Goal: Task Accomplishment & Management: Complete application form

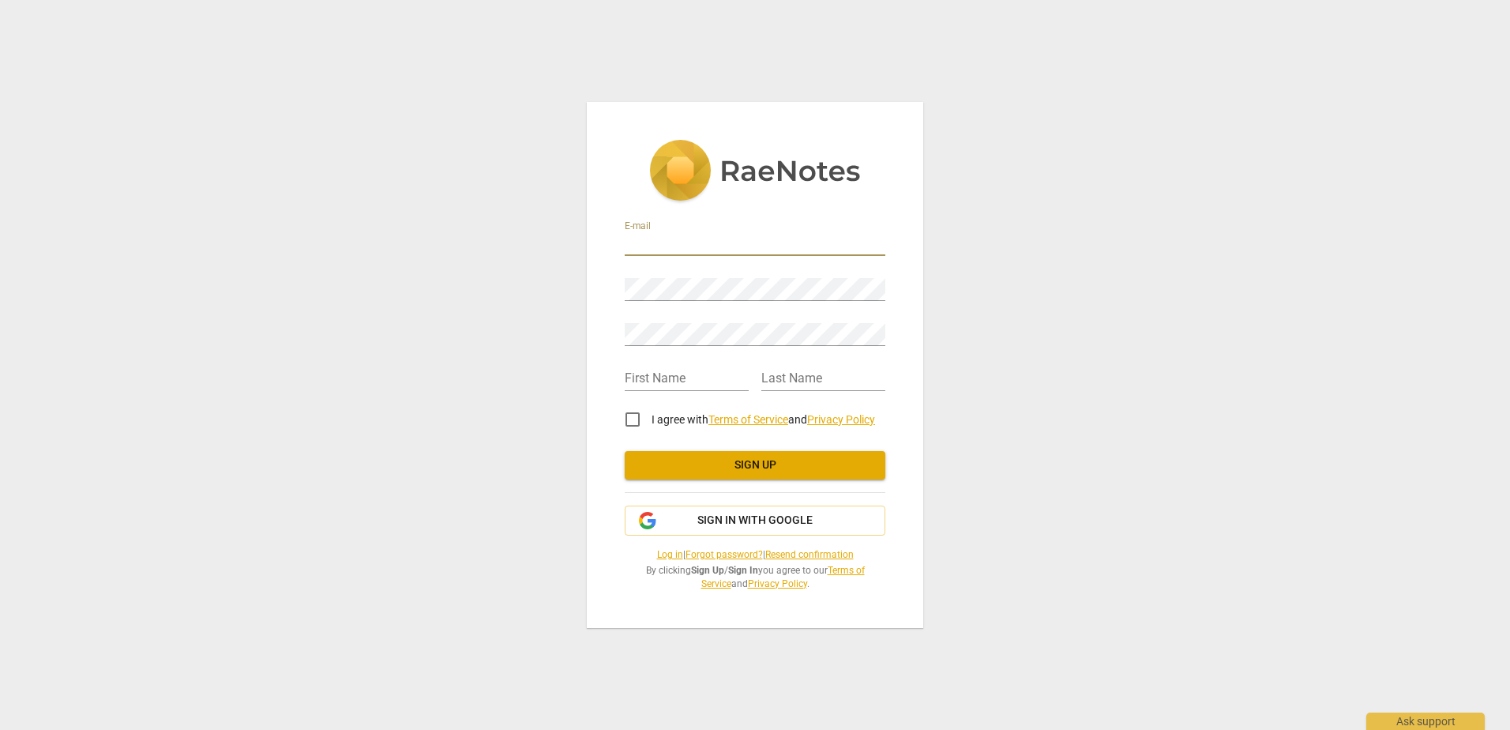
click at [670, 241] on input "email" at bounding box center [755, 244] width 261 height 23
type input "[EMAIL_ADDRESS][DOMAIN_NAME]"
type input "[PERSON_NAME]"
click at [636, 416] on input "I agree with Terms of Service and Privacy Policy" at bounding box center [632, 419] width 38 height 38
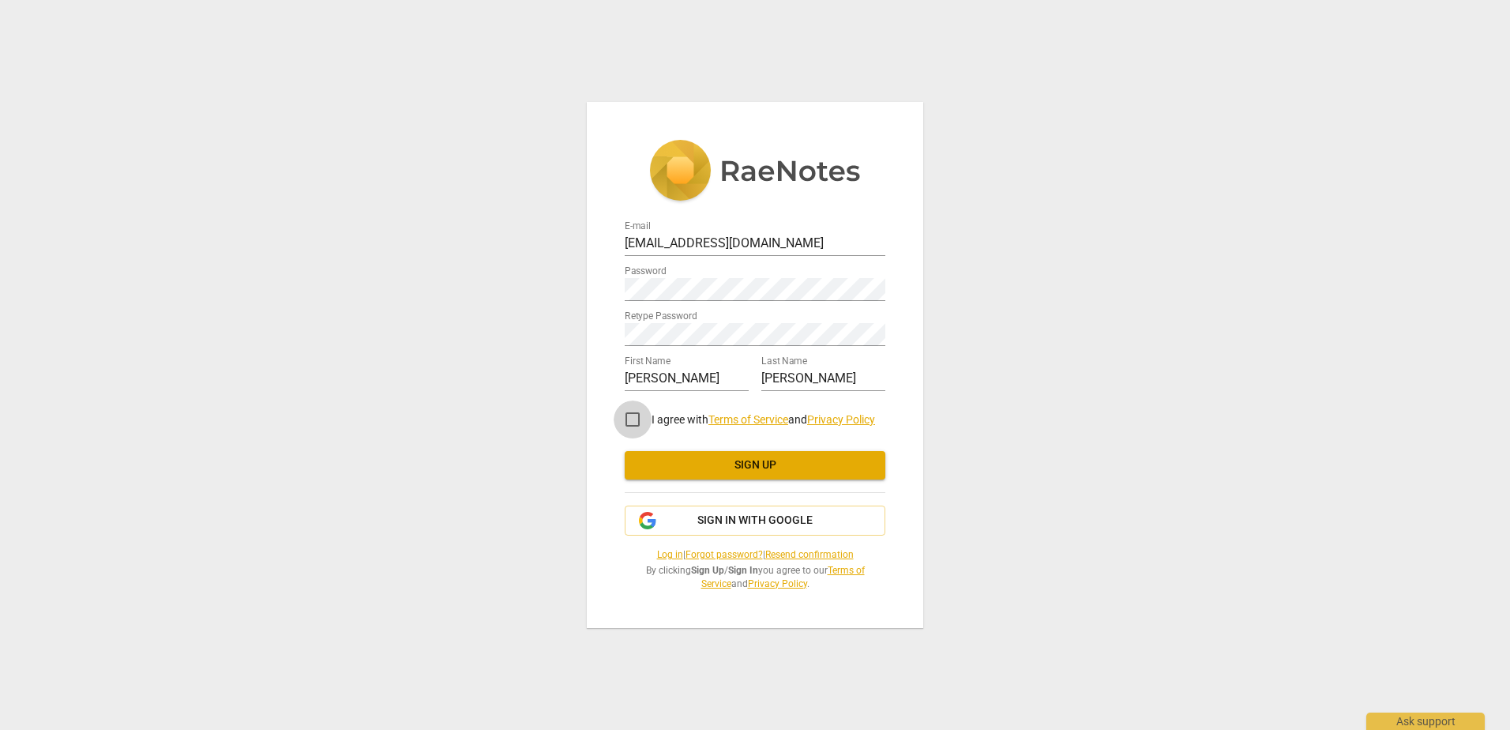
checkbox input "true"
click at [757, 469] on span "Sign up" at bounding box center [754, 465] width 235 height 16
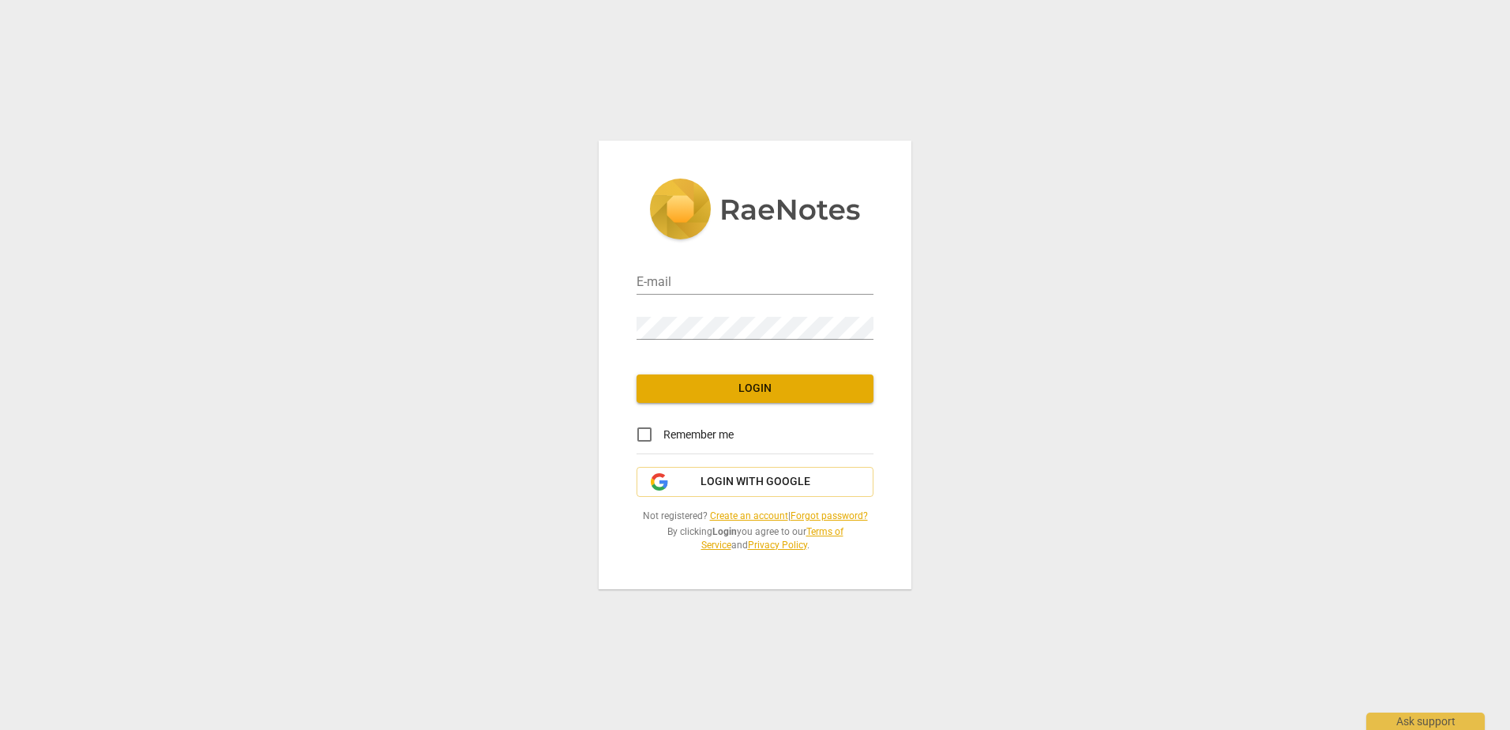
type input "[EMAIL_ADDRESS][DOMAIN_NAME]"
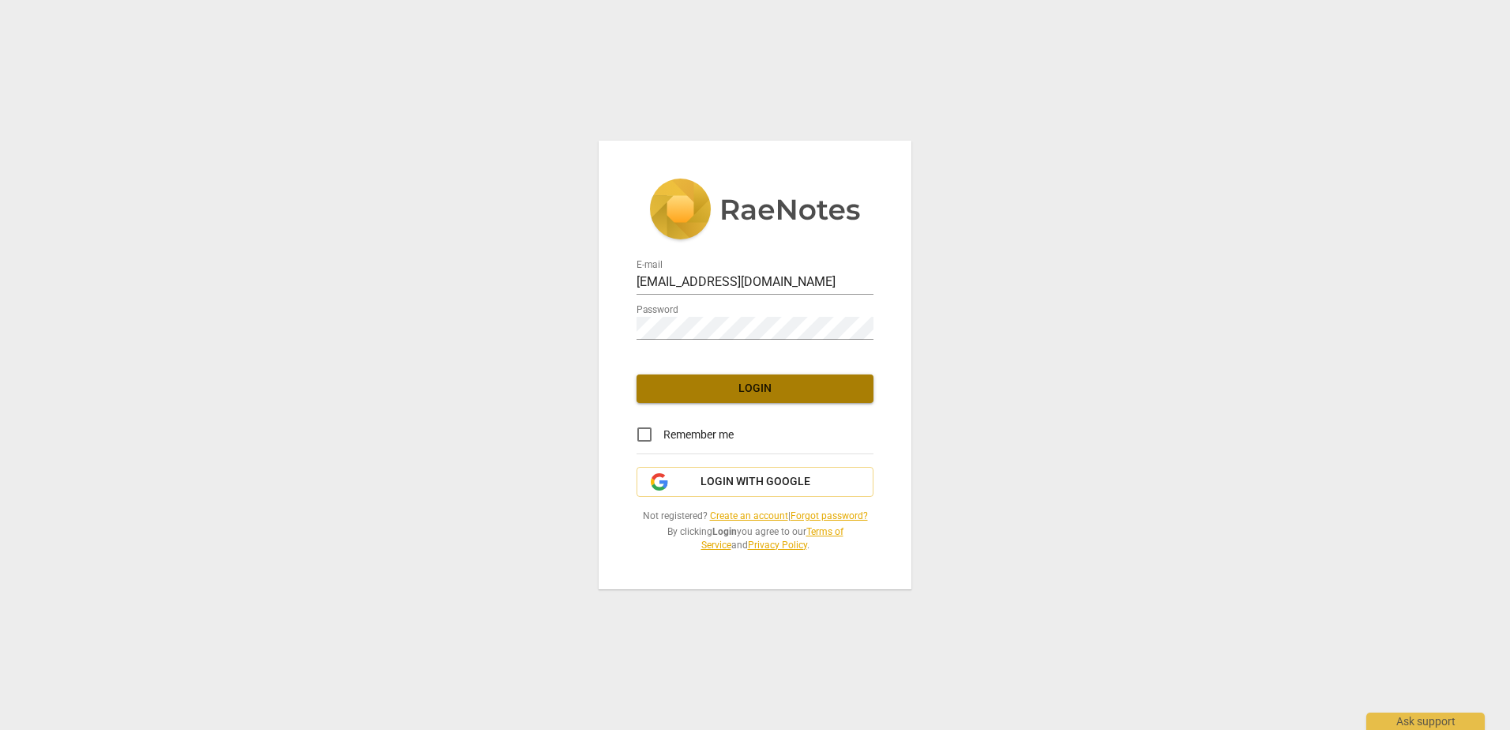
click at [728, 389] on span "Login" at bounding box center [755, 389] width 212 height 16
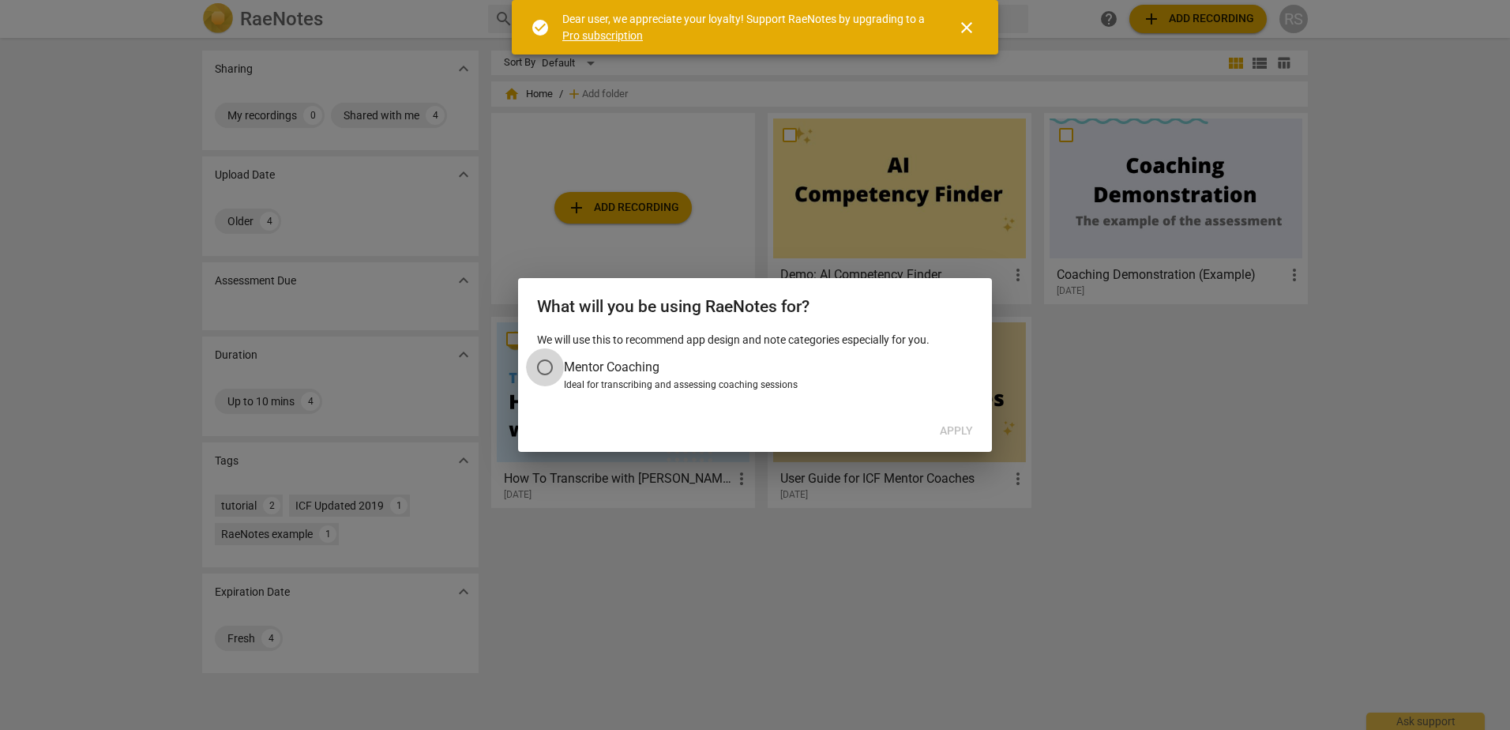
click at [549, 362] on input "Mentor Coaching" at bounding box center [545, 367] width 38 height 38
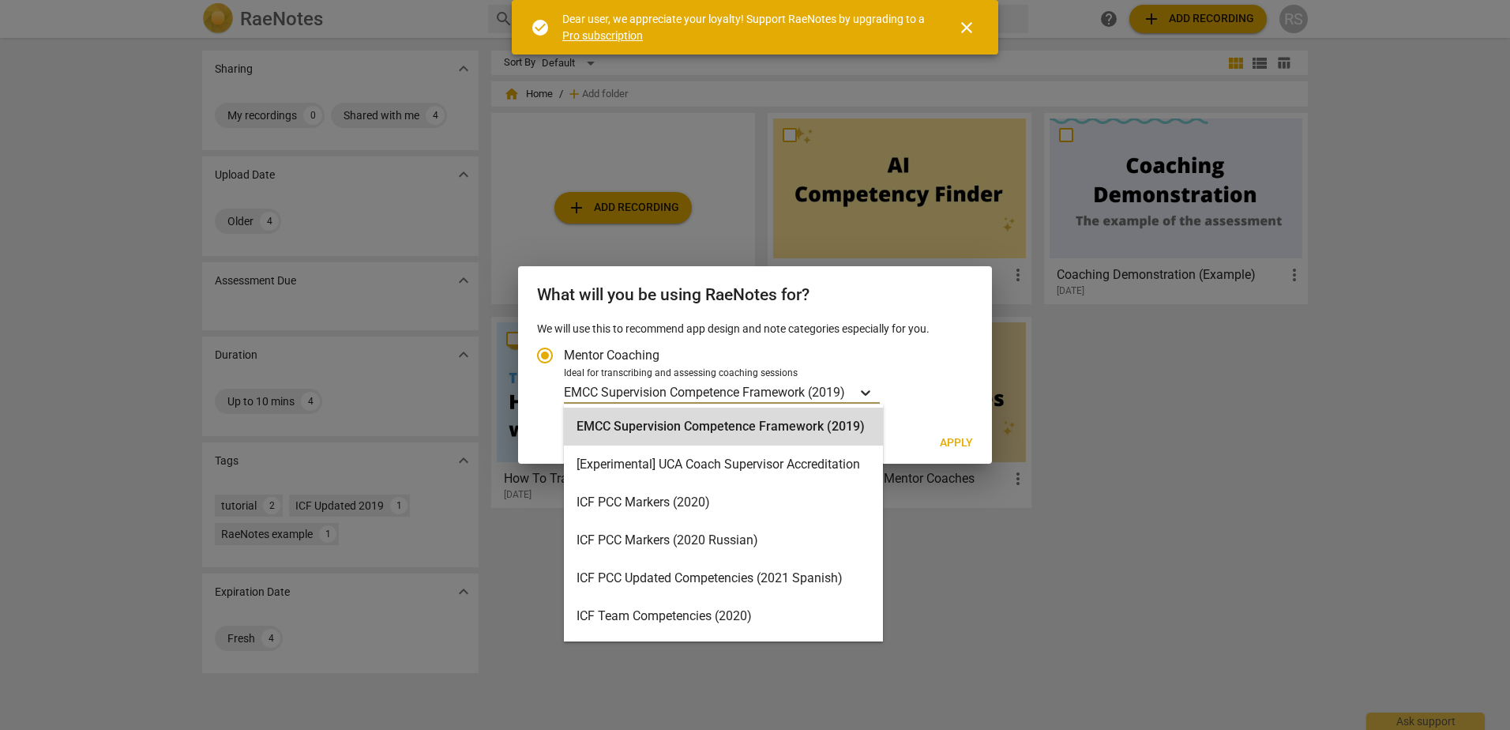
click at [863, 393] on icon "Account type" at bounding box center [865, 392] width 16 height 16
click at [0, 0] on input "Ideal for transcribing and assessing coaching sessions 16 results available. Us…" at bounding box center [0, 0] width 0 height 0
click at [868, 393] on icon "Account type" at bounding box center [865, 392] width 16 height 16
click at [0, 0] on input "Ideal for transcribing and assessing coaching sessions 16 results available. Us…" at bounding box center [0, 0] width 0 height 0
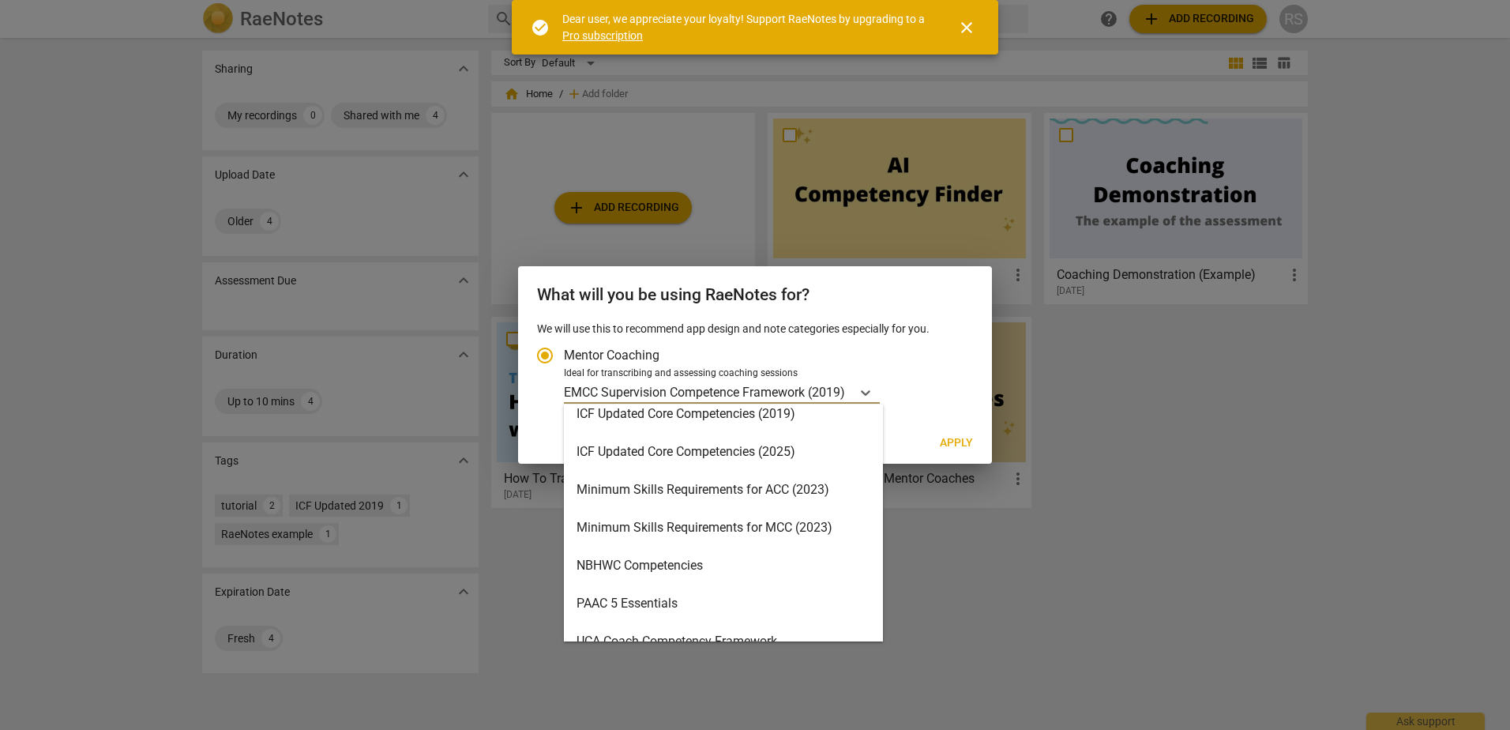
scroll to position [376, 0]
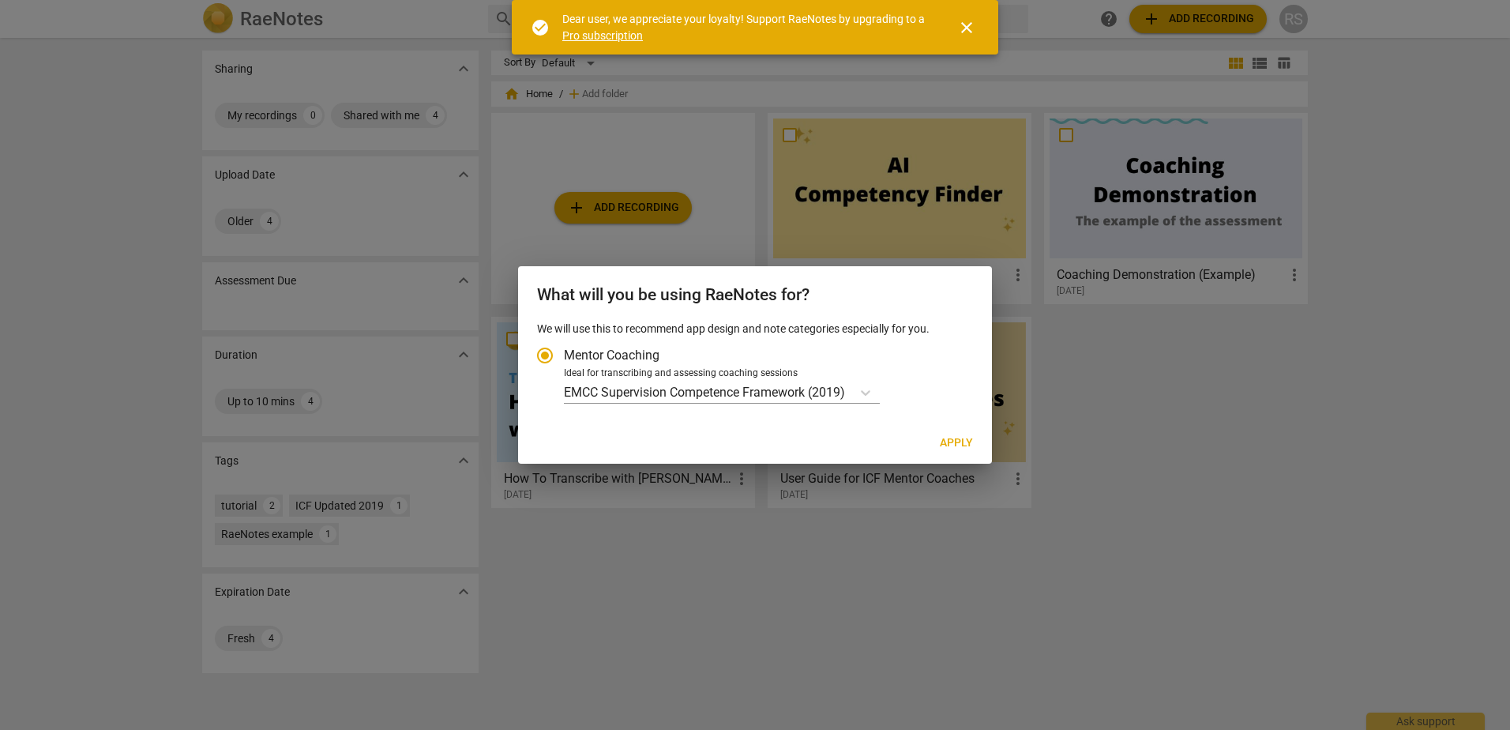
click at [974, 493] on div at bounding box center [755, 365] width 1510 height 730
drag, startPoint x: 965, startPoint y: 491, endPoint x: 941, endPoint y: 493, distance: 23.7
click at [941, 493] on div at bounding box center [755, 365] width 1510 height 730
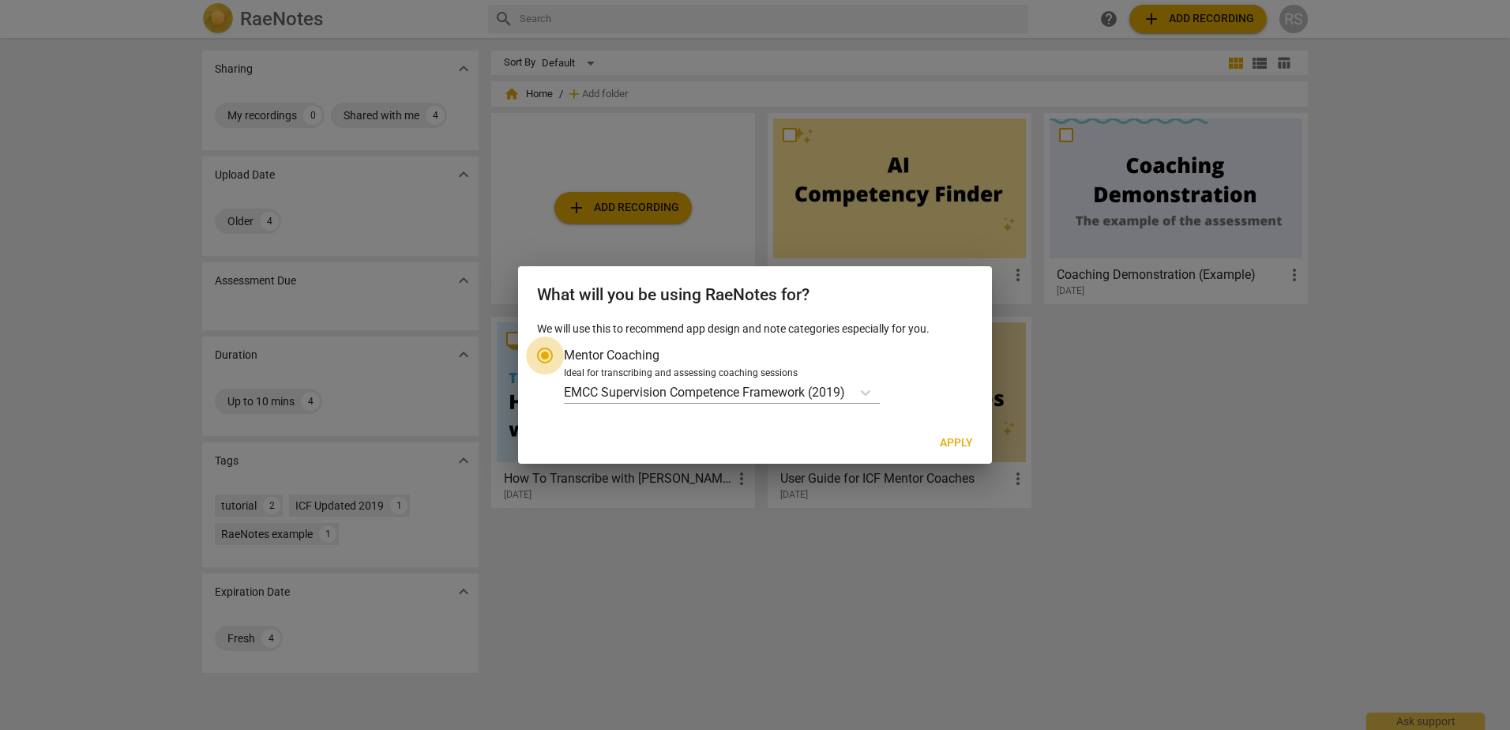
click at [545, 351] on input "Mentor Coaching" at bounding box center [545, 355] width 38 height 38
click at [1091, 363] on div at bounding box center [755, 365] width 1510 height 730
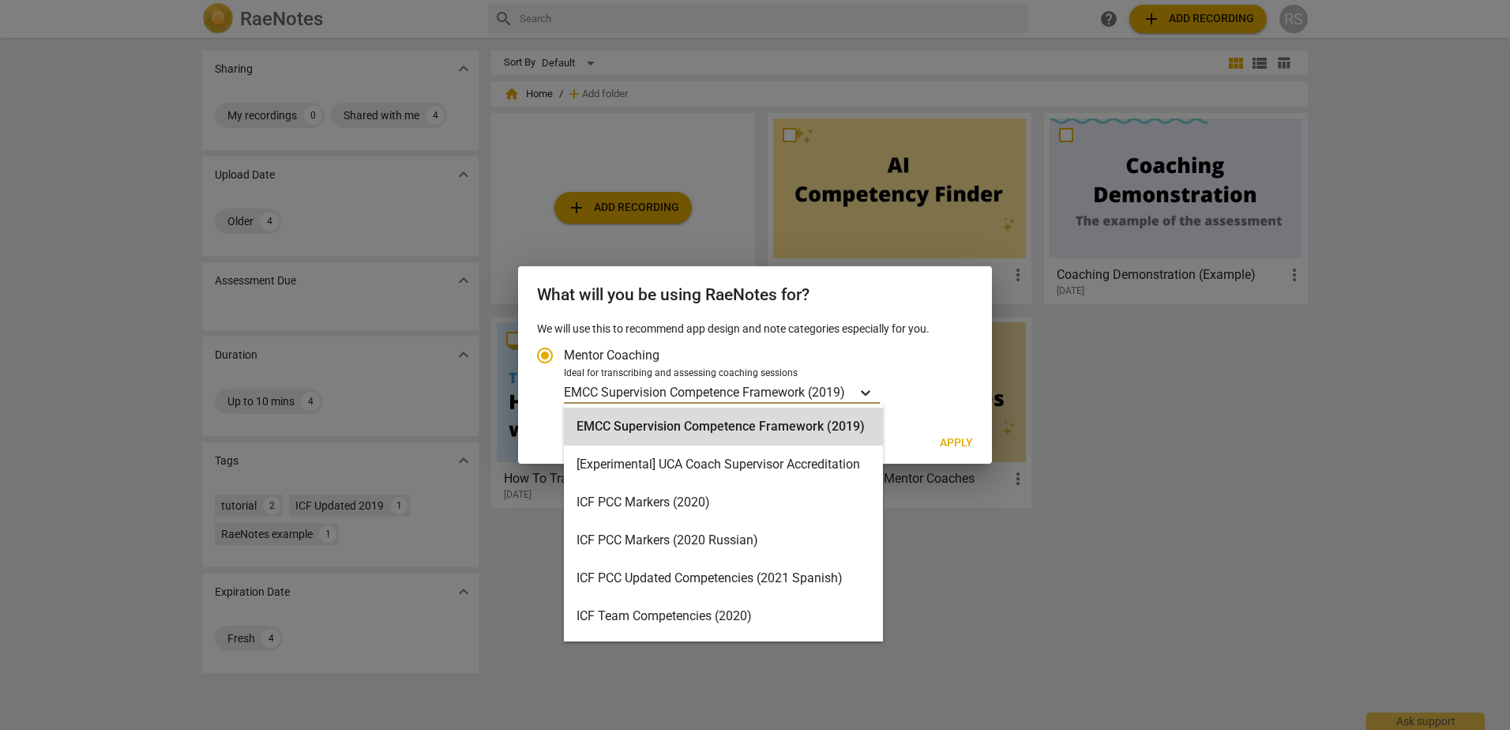
click at [864, 389] on icon "Account type" at bounding box center [865, 392] width 16 height 16
click at [0, 0] on input "Ideal for transcribing and assessing coaching sessions 16 results available. Us…" at bounding box center [0, 0] width 0 height 0
click at [763, 397] on p "EMCC Supervision Competence Framework (2019)" at bounding box center [704, 392] width 281 height 18
click at [0, 0] on input "Ideal for transcribing and assessing coaching sessions 16 results available. Us…" at bounding box center [0, 0] width 0 height 0
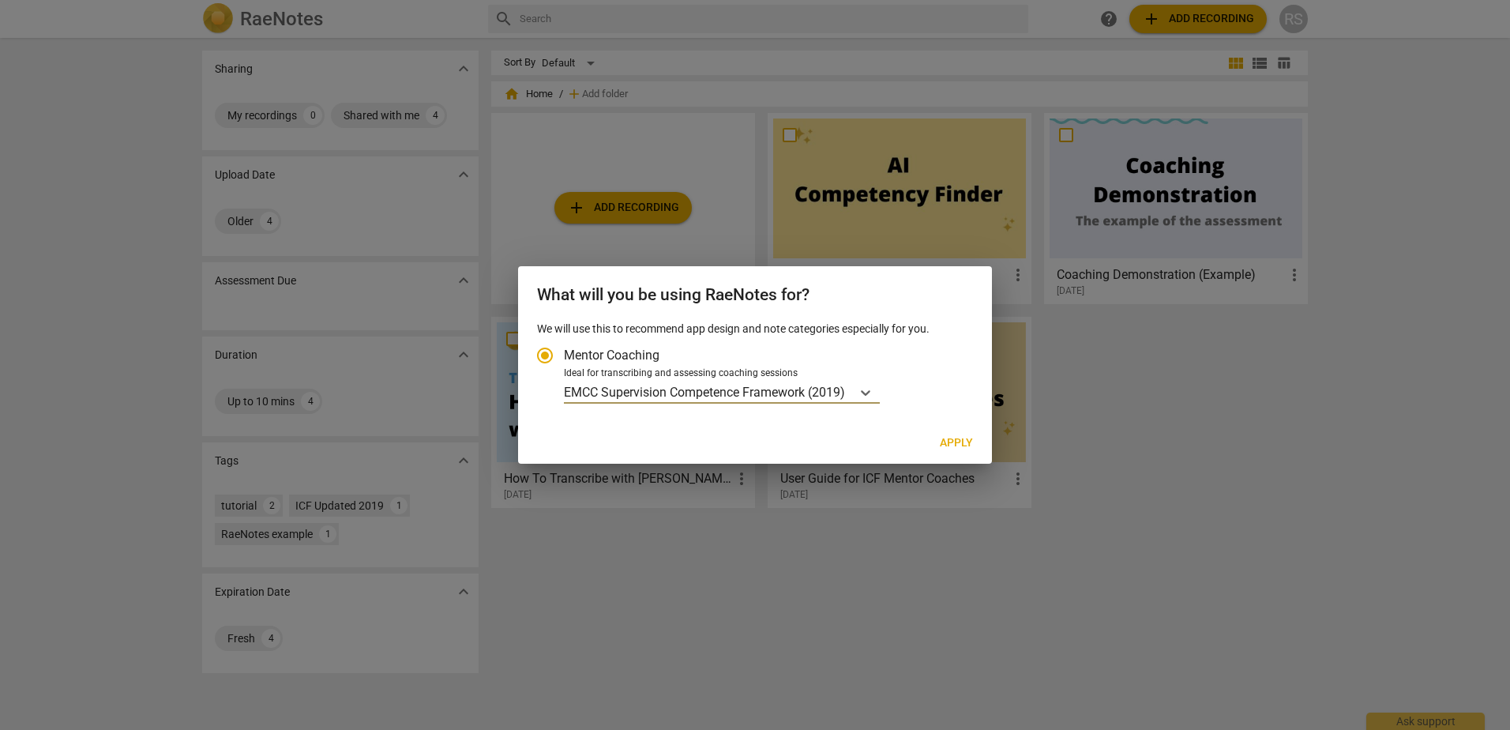
click at [667, 387] on p "EMCC Supervision Competence Framework (2019)" at bounding box center [704, 392] width 281 height 18
click at [0, 0] on input "Ideal for transcribing and assessing coaching sessions option EMCC Supervision …" at bounding box center [0, 0] width 0 height 0
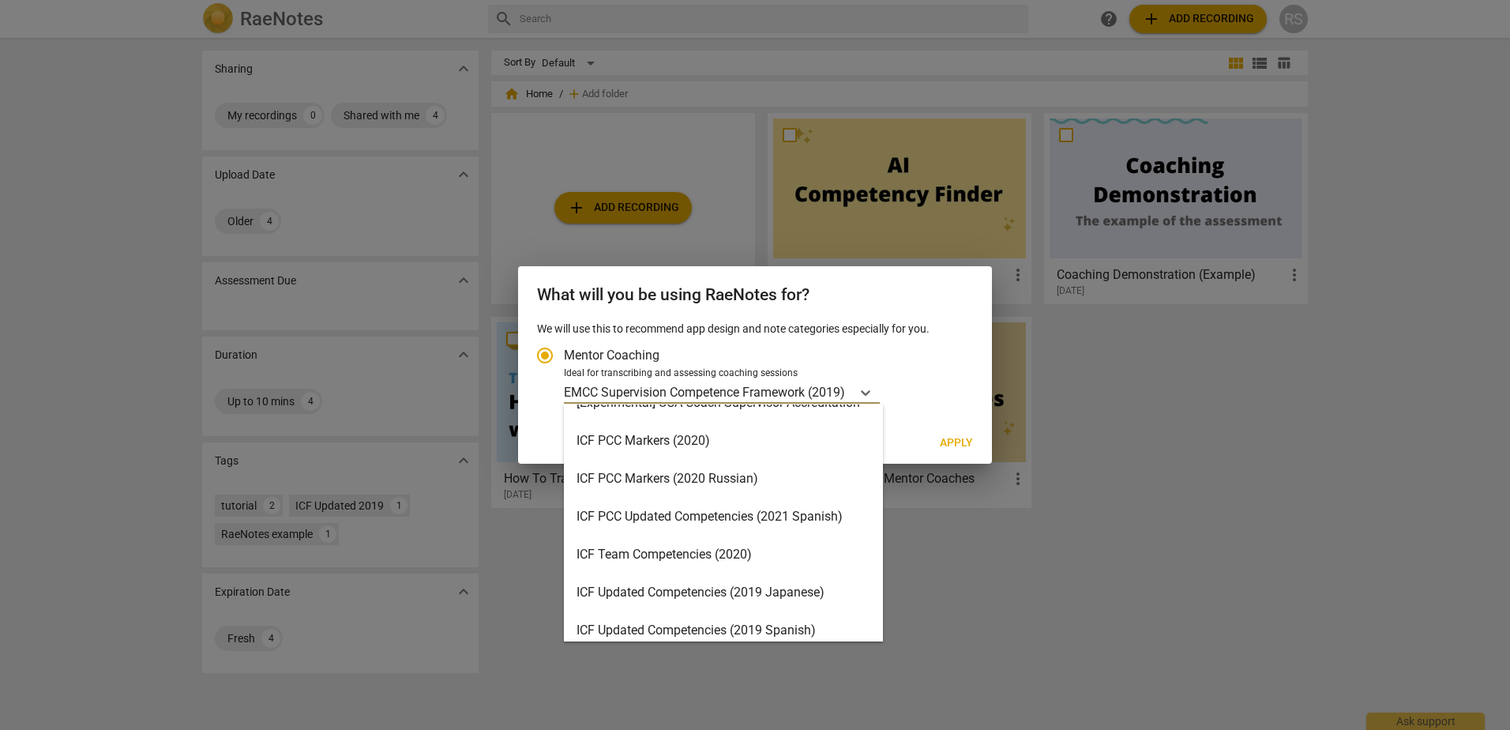
scroll to position [316, 0]
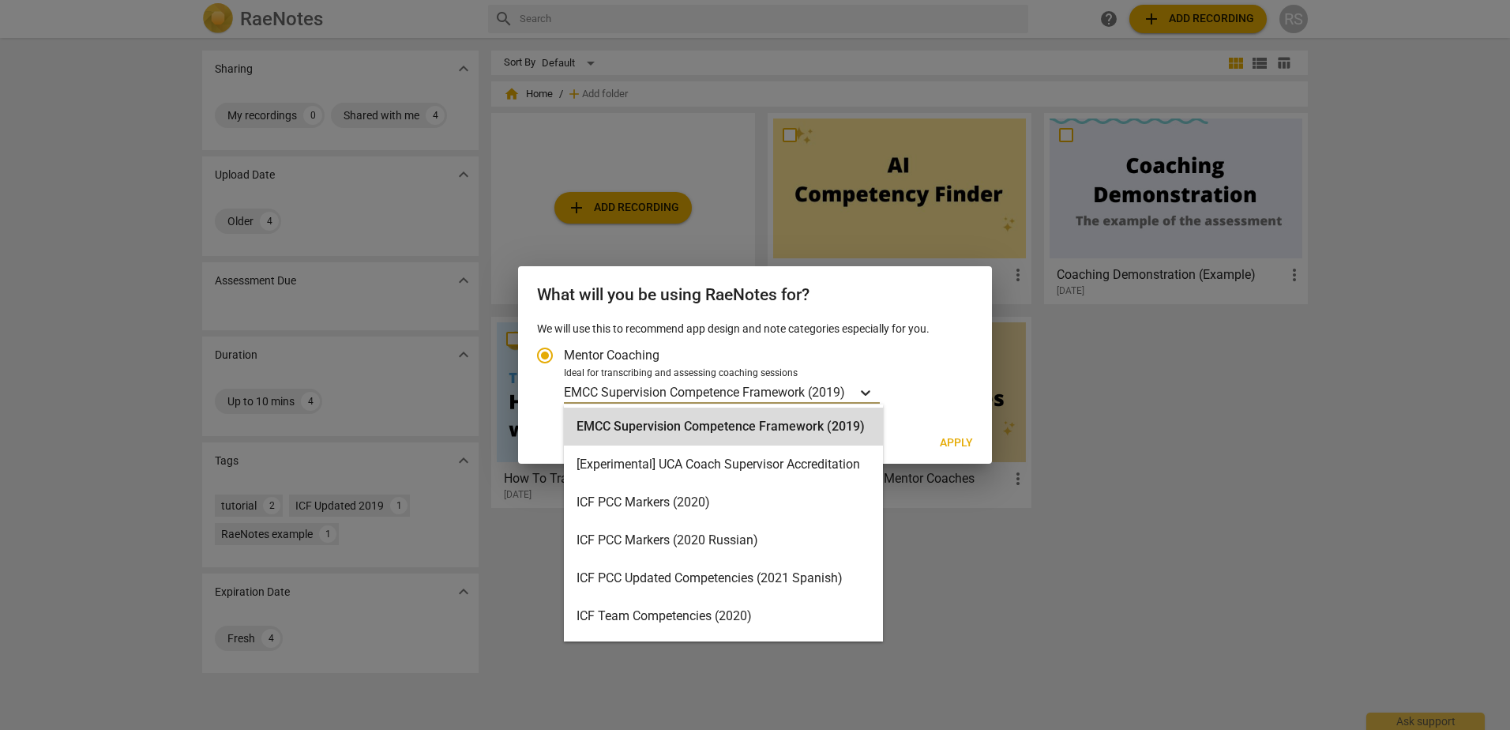
click at [870, 391] on icon "Account type" at bounding box center [865, 392] width 16 height 16
click at [0, 0] on input "Ideal for transcribing and assessing coaching sessions 16 results available. Us…" at bounding box center [0, 0] width 0 height 0
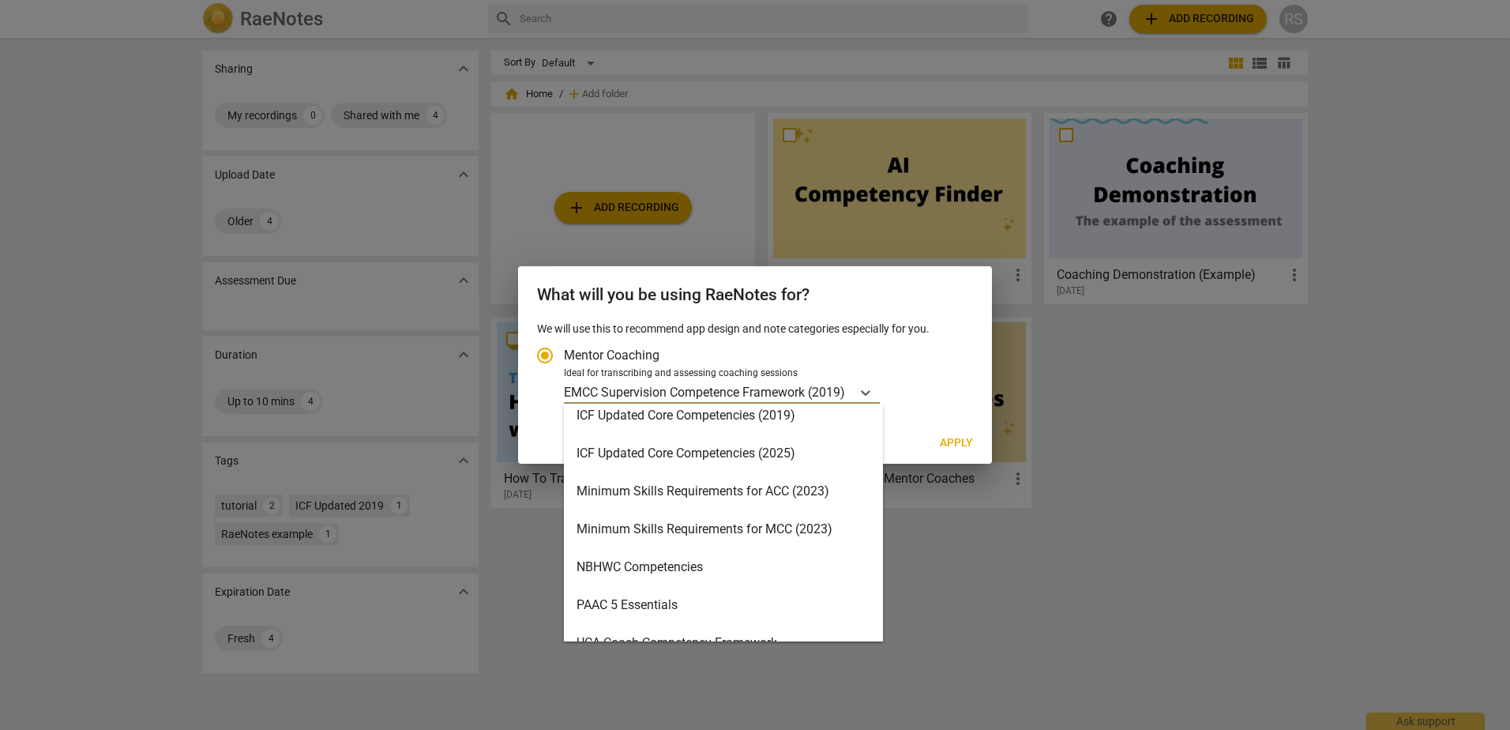
scroll to position [376, 0]
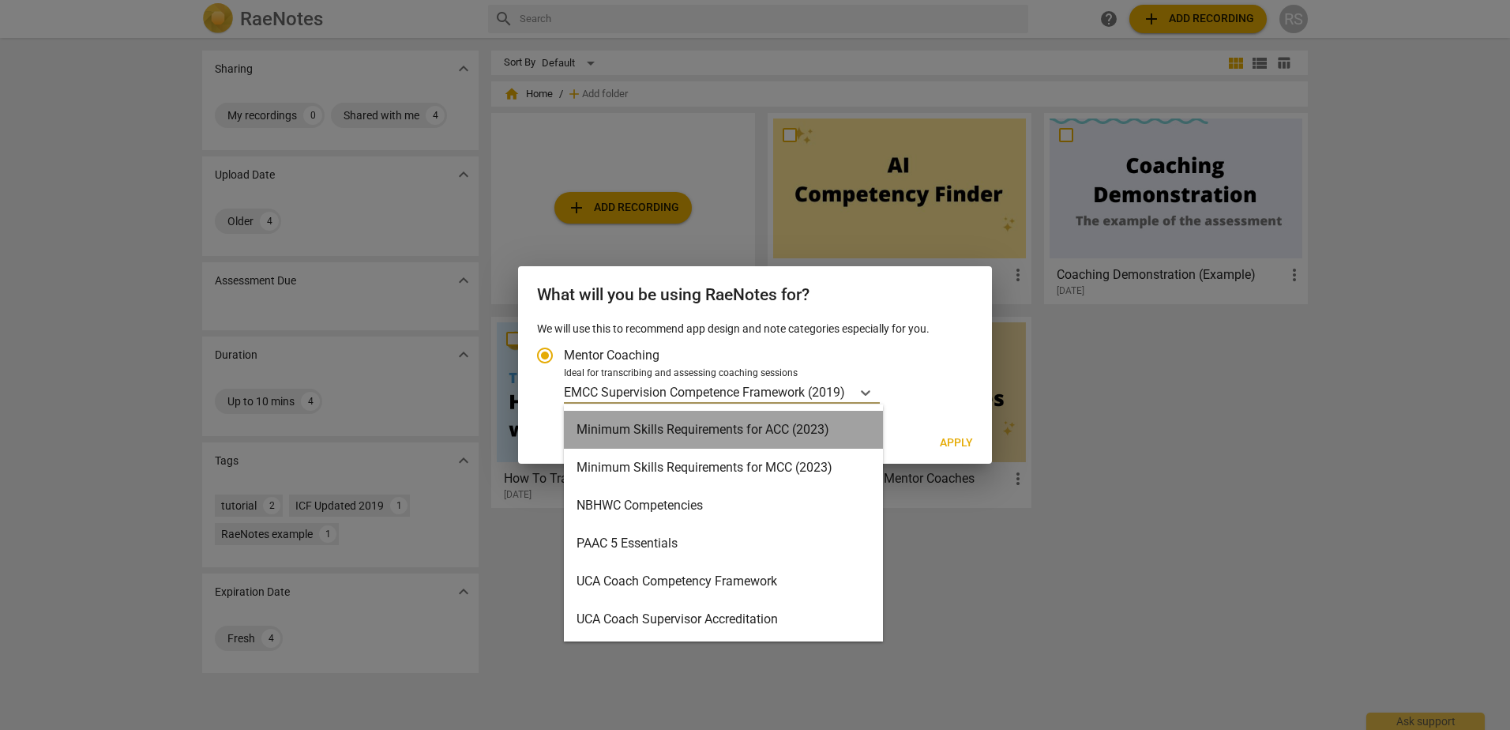
click at [733, 433] on div "Minimum Skills Requirements for ACC (2023)" at bounding box center [723, 430] width 319 height 38
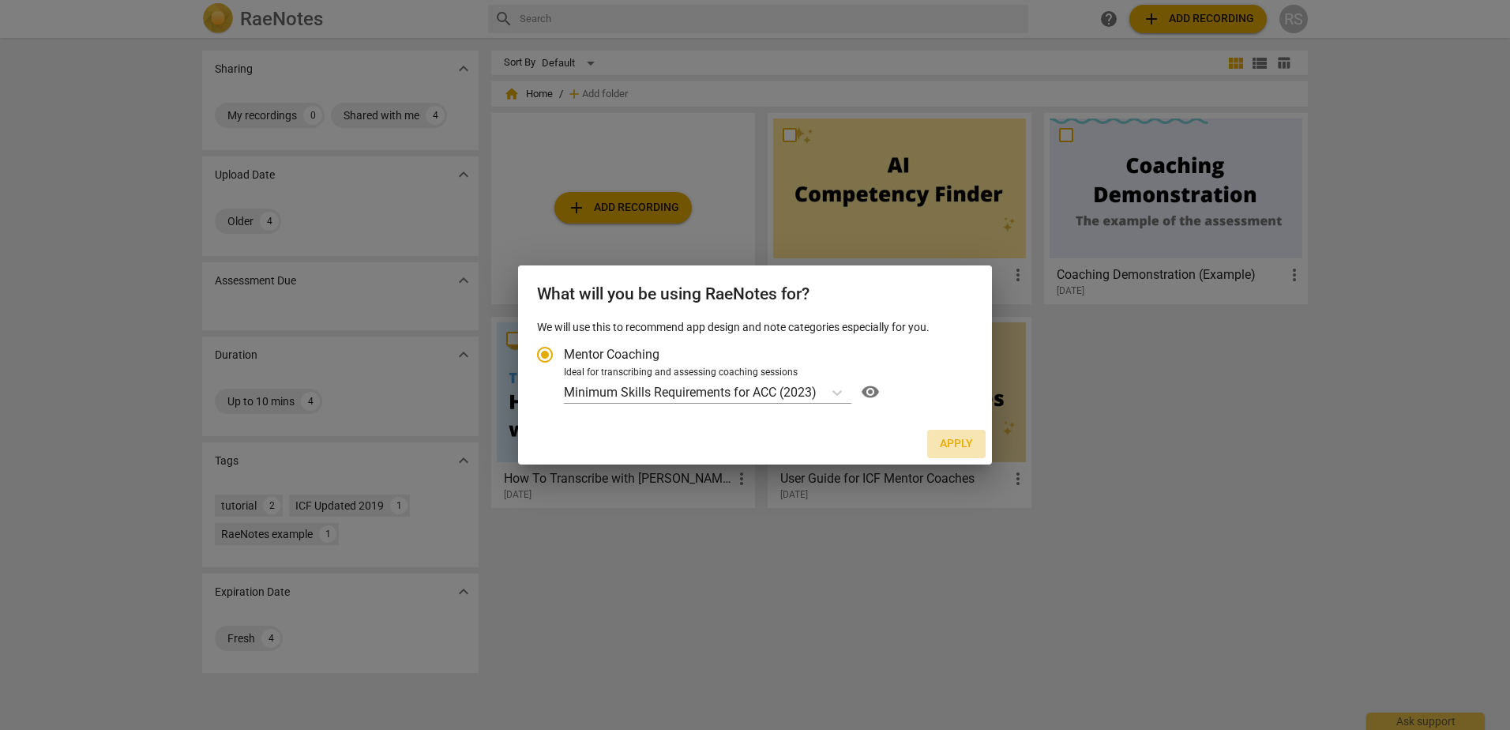
click at [965, 448] on span "Apply" at bounding box center [956, 444] width 33 height 16
radio input "false"
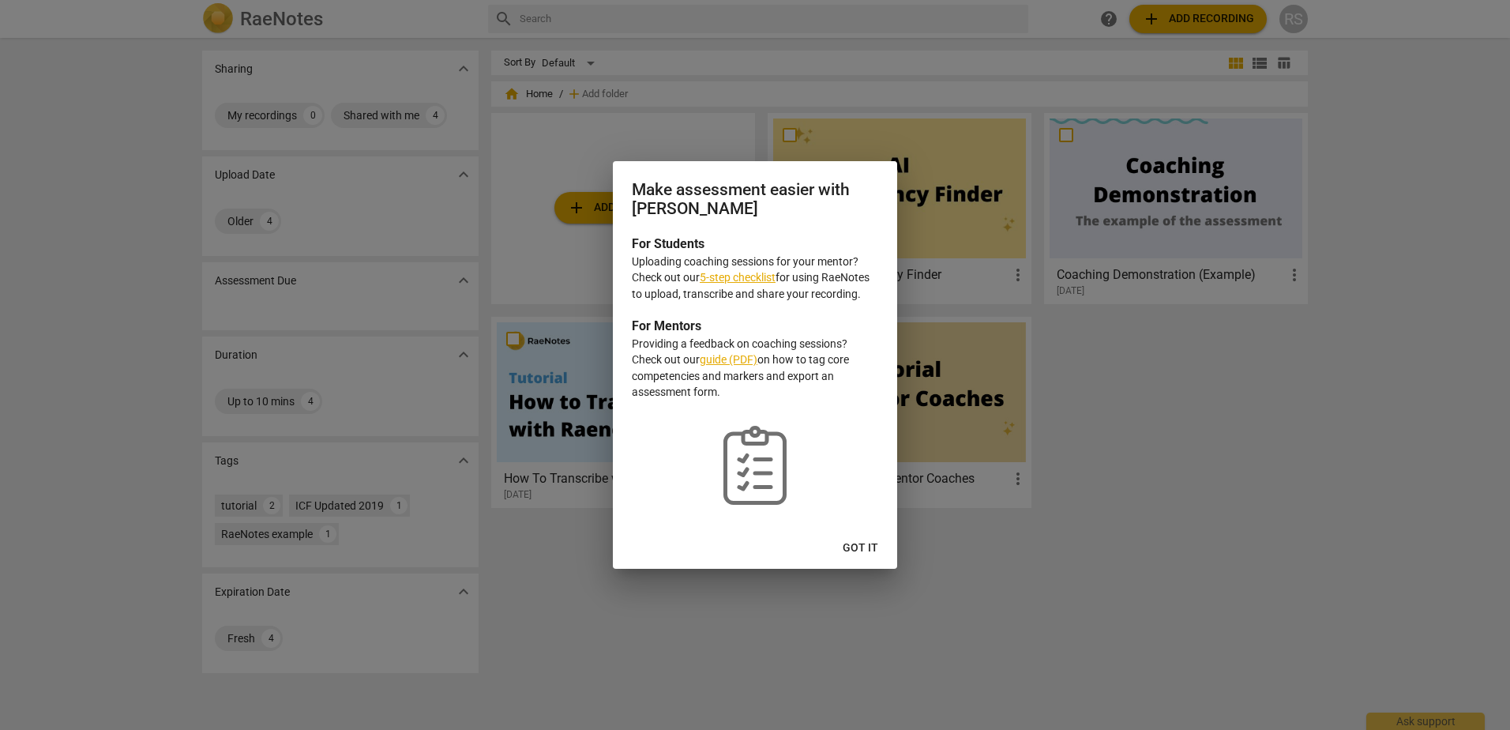
drag, startPoint x: 857, startPoint y: 549, endPoint x: 749, endPoint y: 523, distance: 111.4
click at [749, 523] on div "Make assessment easier with RaeNotes For Students Uploading coaching sessions f…" at bounding box center [755, 364] width 284 height 407
click at [754, 276] on link "5-step checklist" at bounding box center [738, 277] width 76 height 13
click at [850, 546] on span "Got it" at bounding box center [860, 548] width 36 height 16
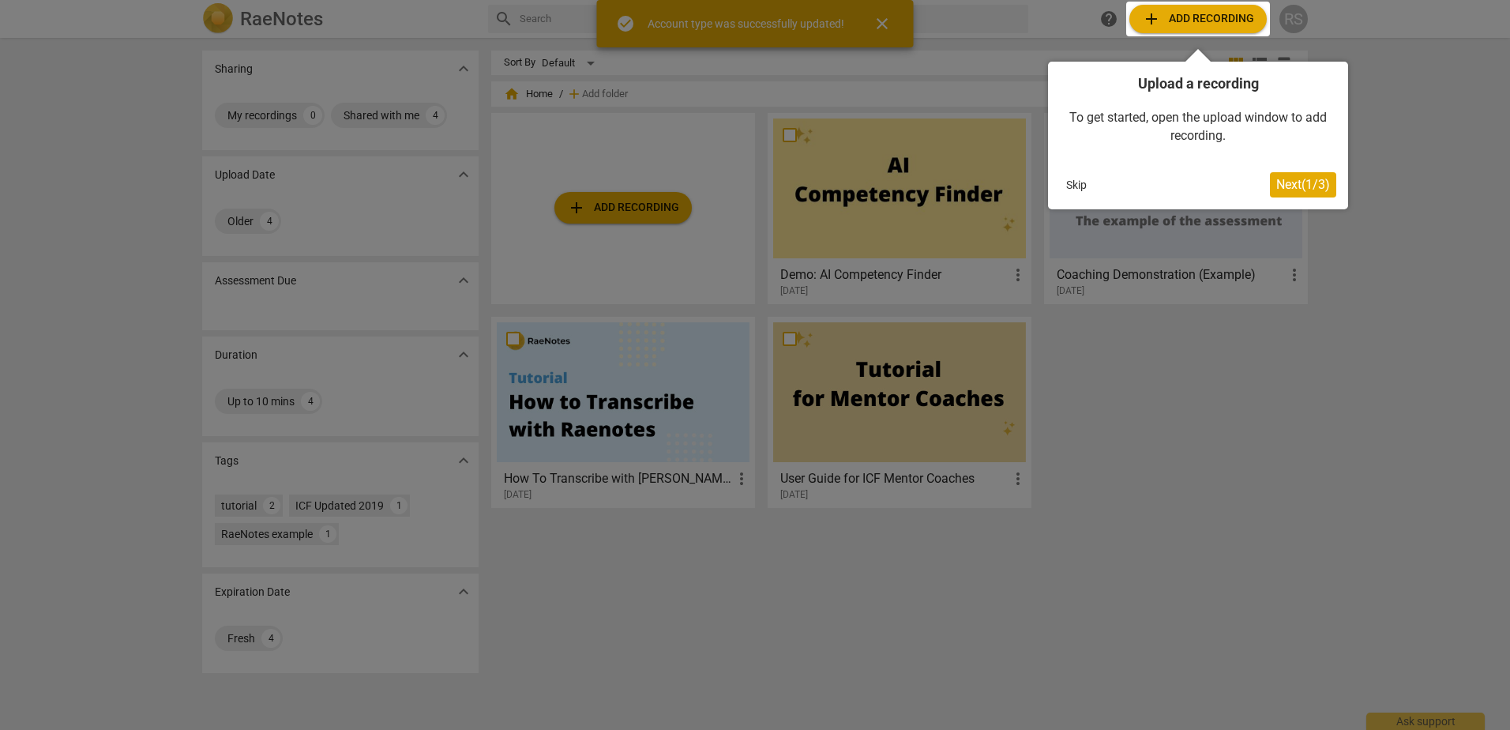
click at [1078, 193] on button "Skip" at bounding box center [1076, 185] width 33 height 24
